Goal: Task Accomplishment & Management: Manage account settings

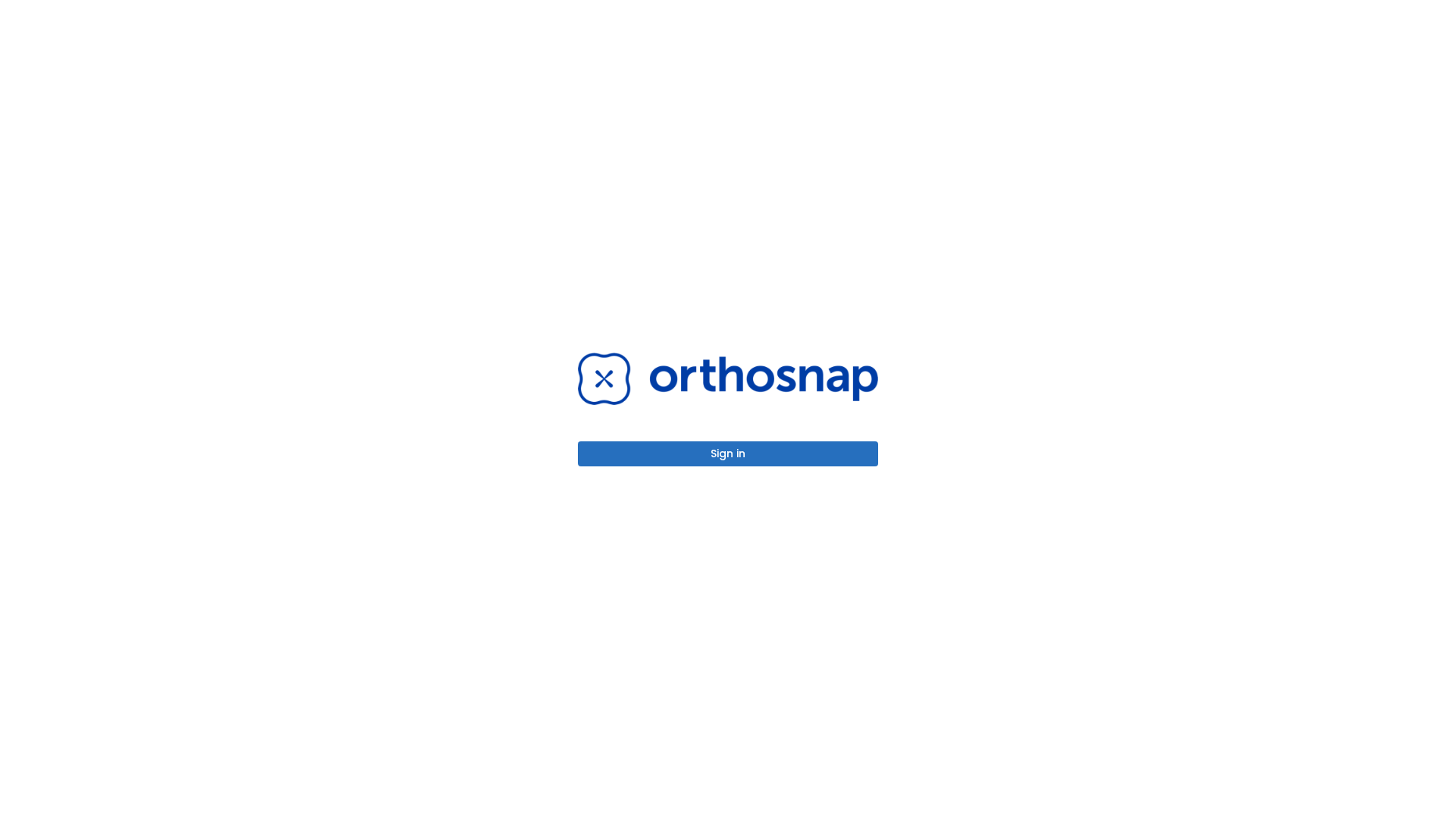
click at [728, 454] on button "Sign in" at bounding box center [727, 454] width 300 height 25
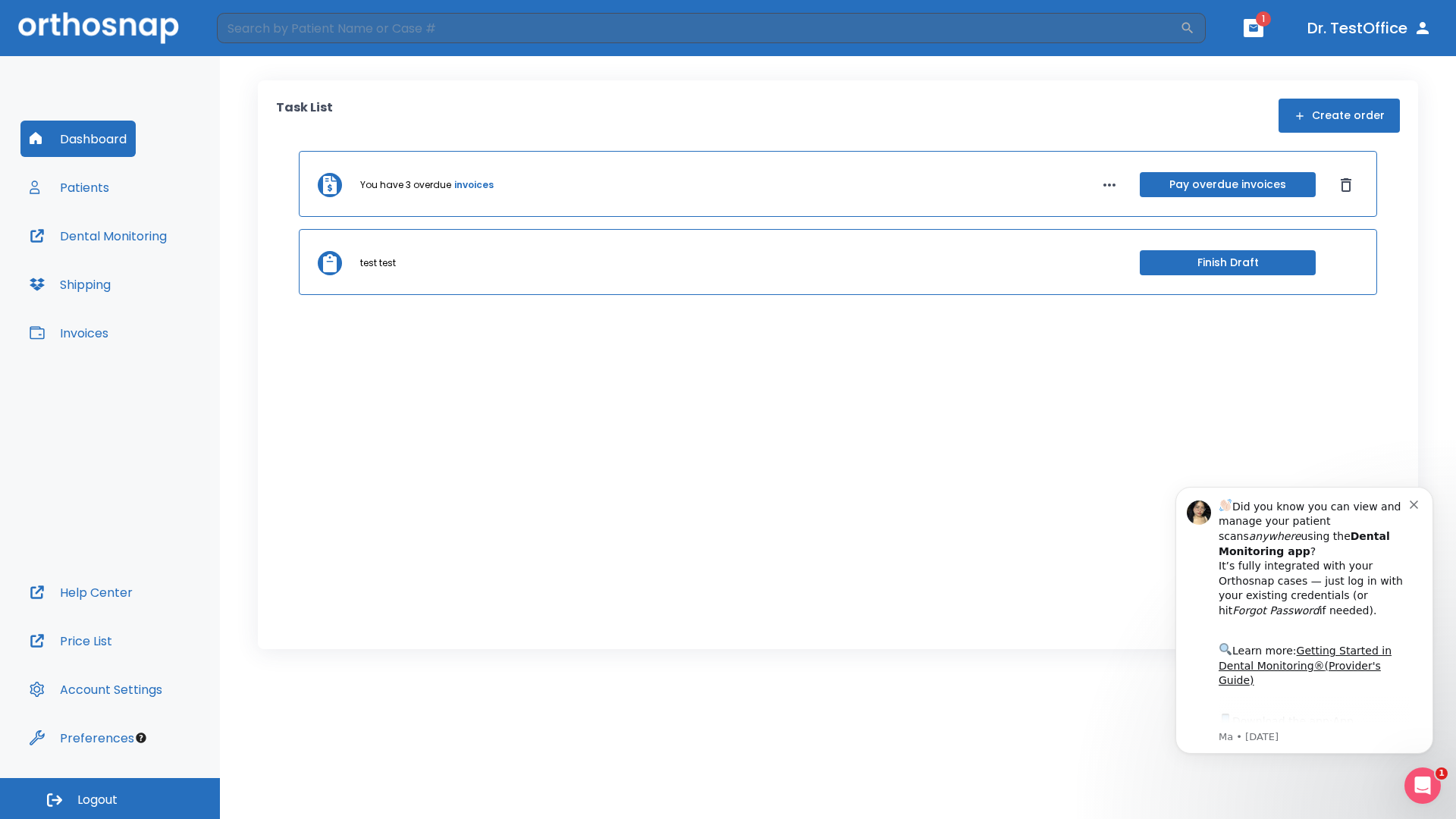
click at [110, 798] on span "Logout" at bounding box center [97, 801] width 40 height 17
